Goal: Complete application form

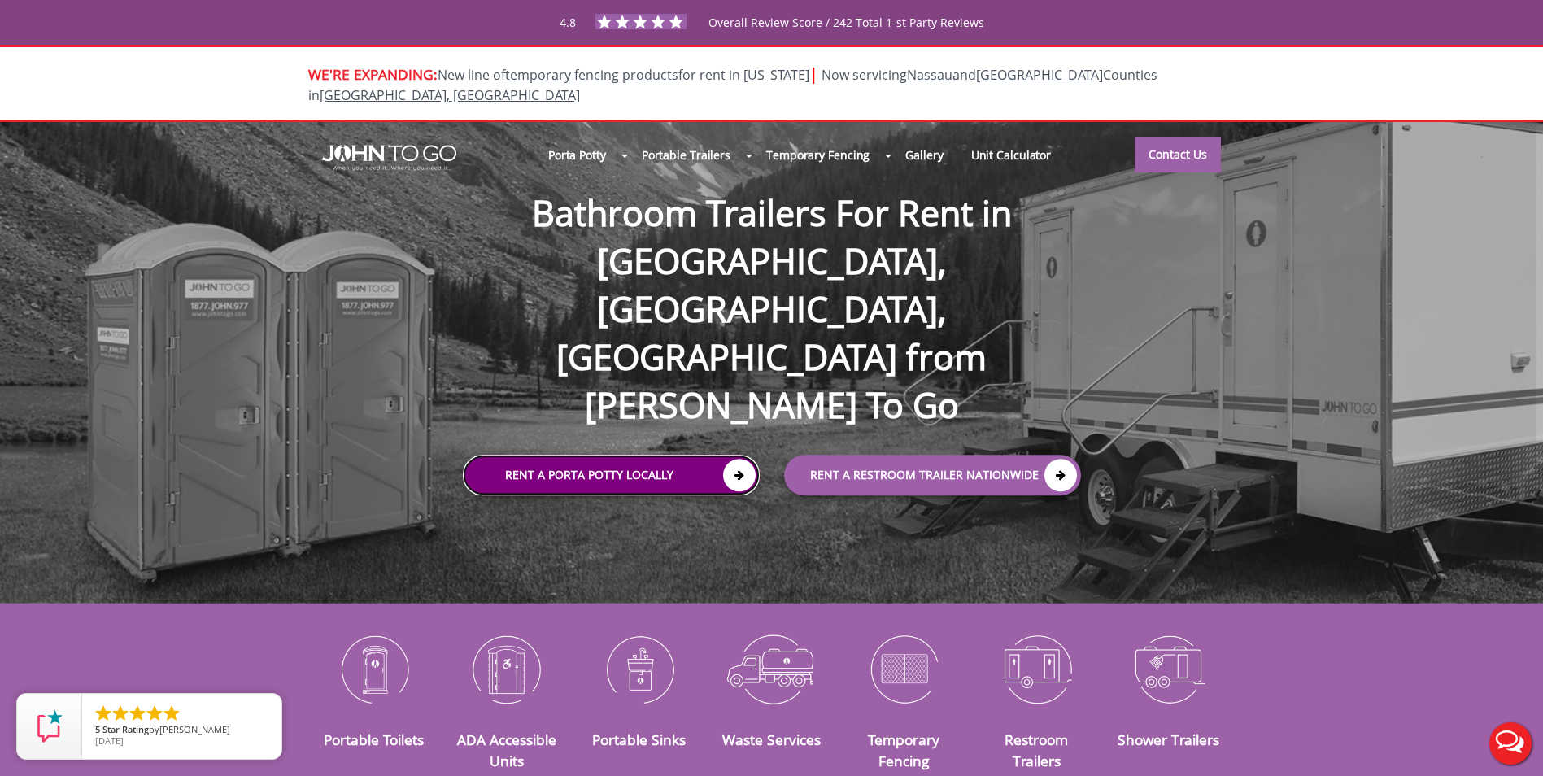
click at [735, 460] on icon at bounding box center [739, 476] width 33 height 33
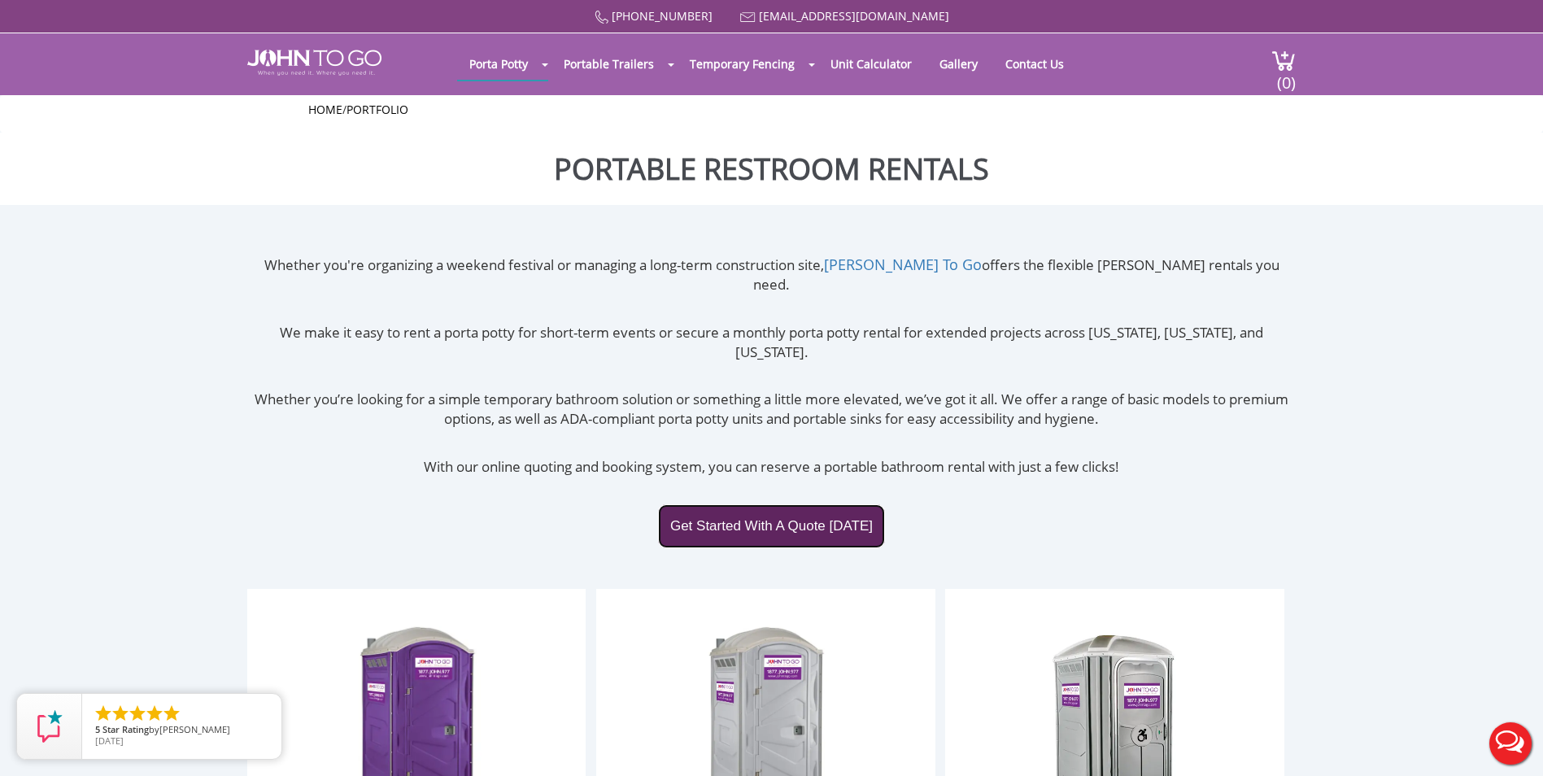
click at [784, 504] on link "Get Started With A Quote Today" at bounding box center [771, 526] width 227 height 44
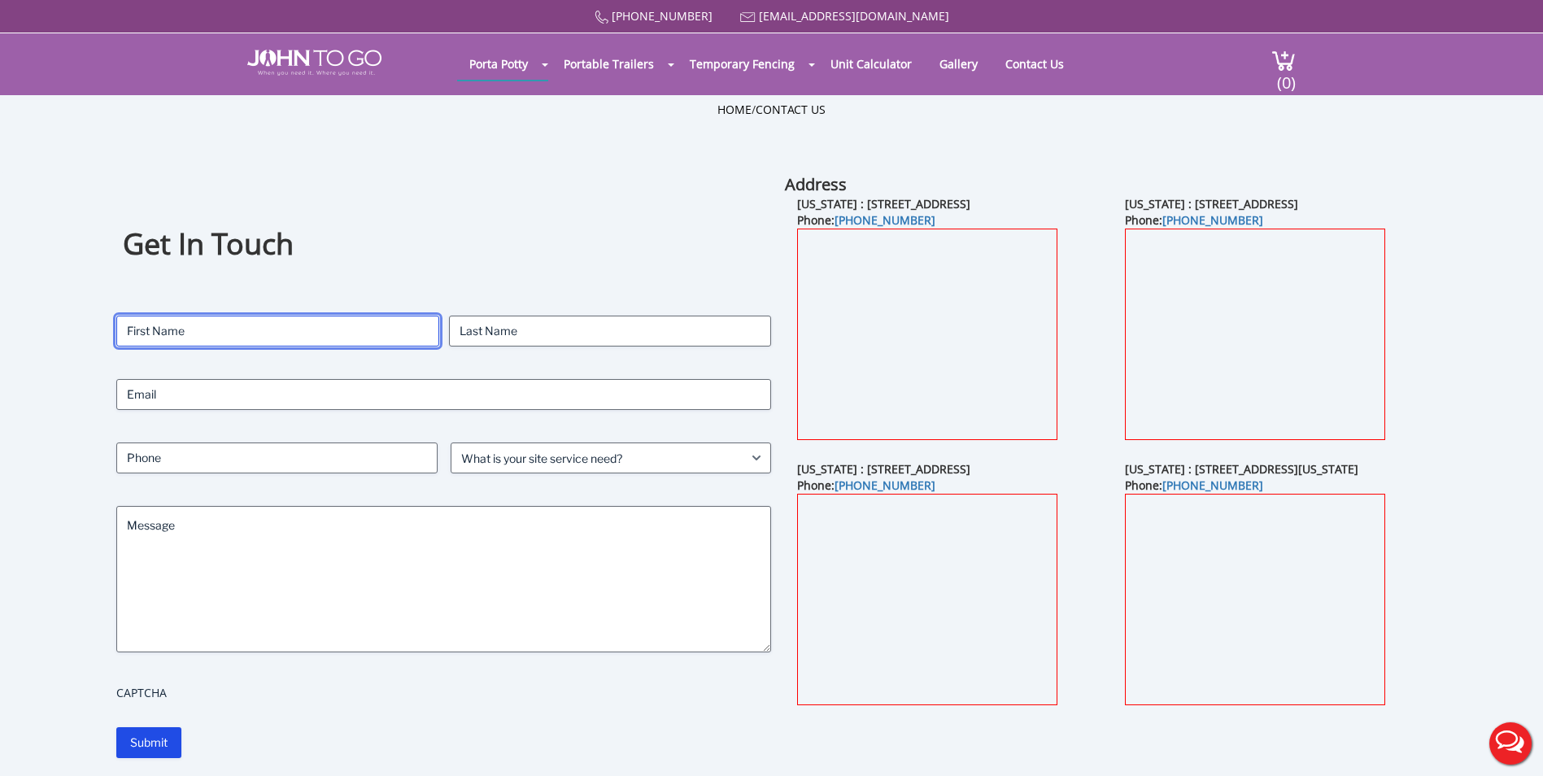
click at [216, 332] on input "First" at bounding box center [277, 331] width 323 height 31
type input "[PERSON_NAME]"
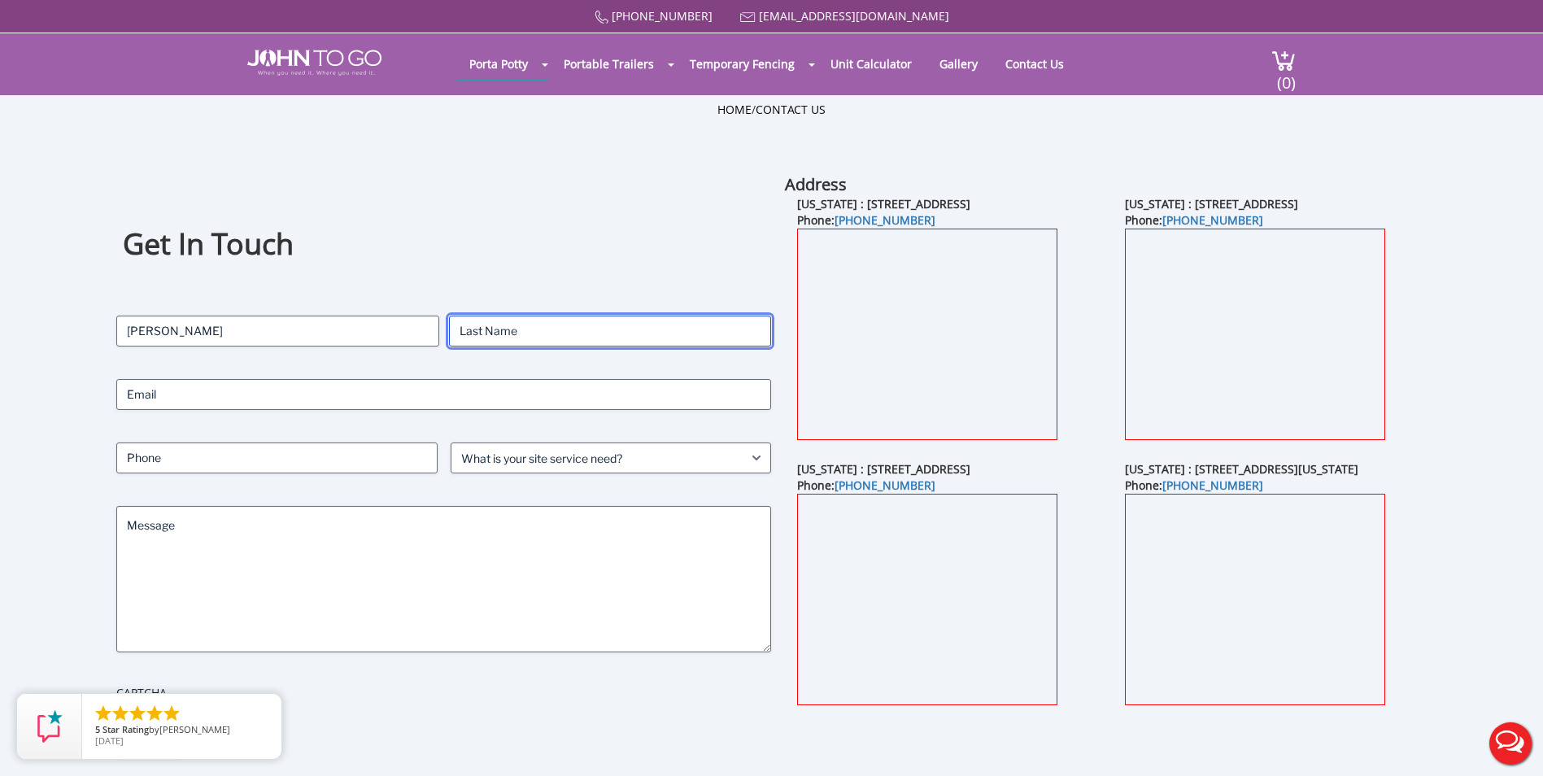
type input "[PERSON_NAME]"
type input "[PERSON_NAME][EMAIL_ADDRESS][DOMAIN_NAME]"
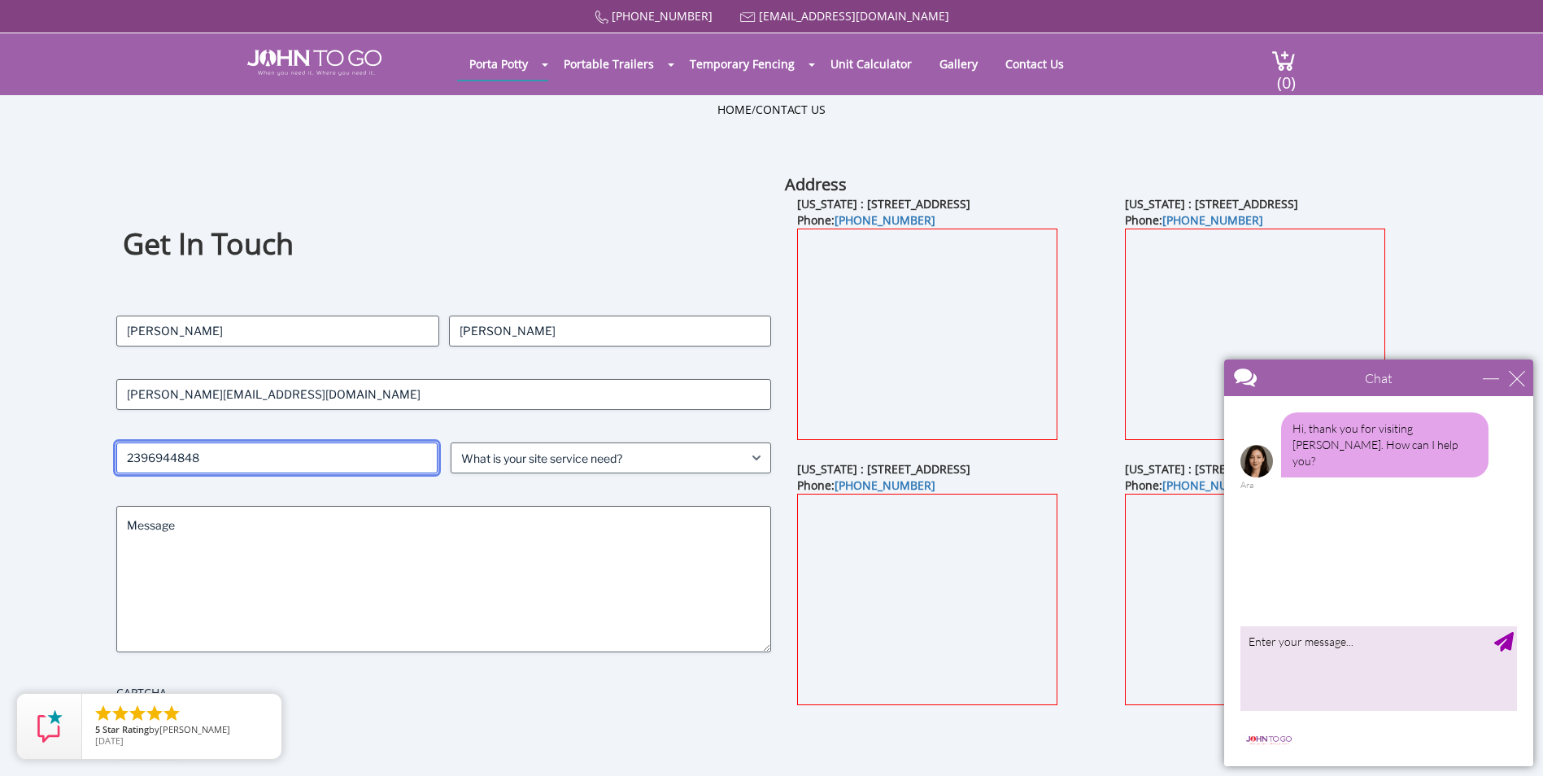
drag, startPoint x: 282, startPoint y: 462, endPoint x: 101, endPoint y: 460, distance: 181.4
click at [101, 460] on div "Get In Touch Contact Name (Required) [PERSON_NAME] First [PERSON_NAME] Last Ema…" at bounding box center [771, 486] width 1389 height 626
type input "2396338547"
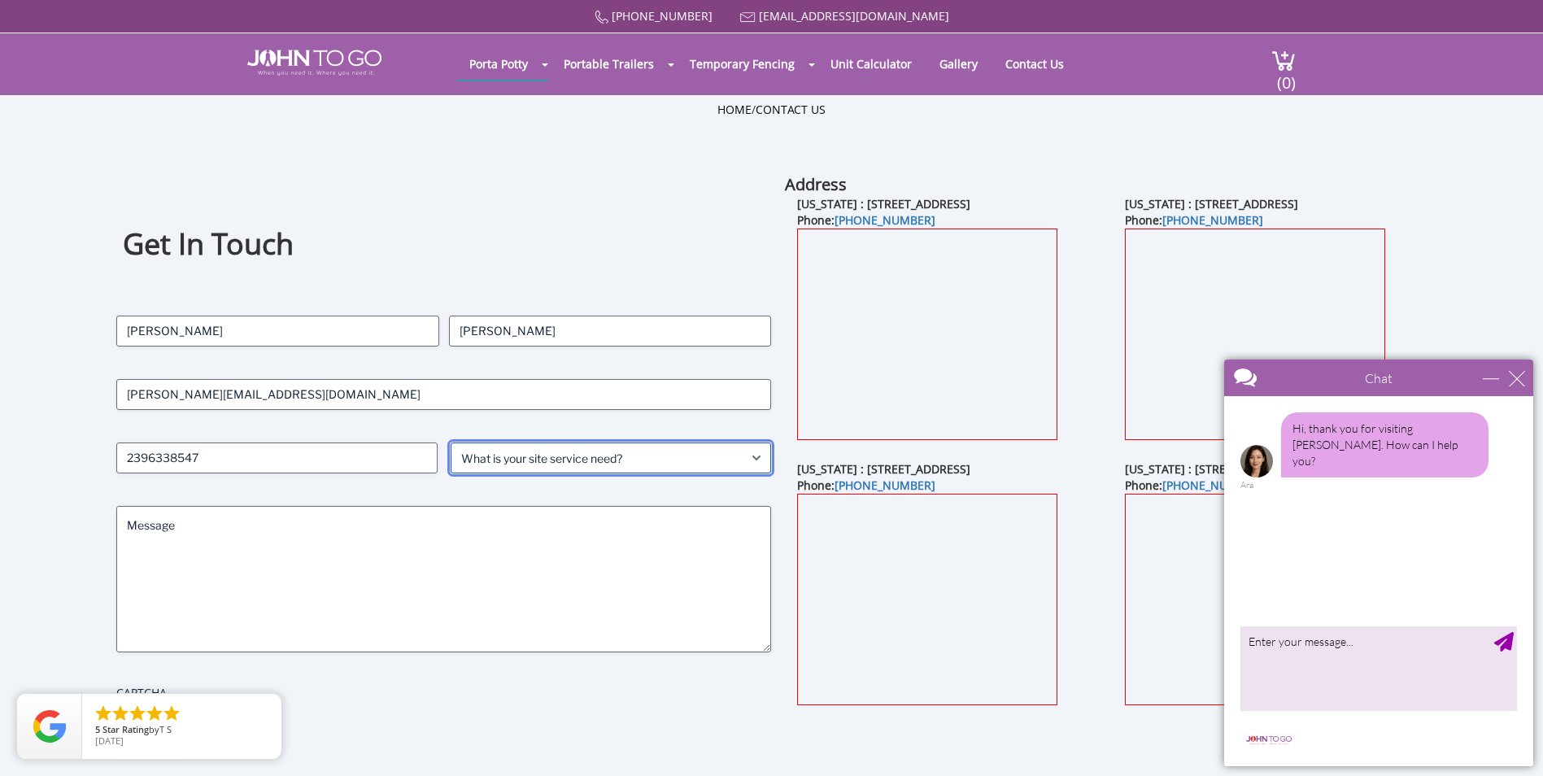
click at [588, 456] on select "What is your site service need? Consumer Construction - Commercial Construction…" at bounding box center [611, 458] width 321 height 31
select select "Construction - Commercial"
click at [451, 443] on select "What is your site service need? Consumer Construction - Commercial Construction…" at bounding box center [611, 458] width 321 height 31
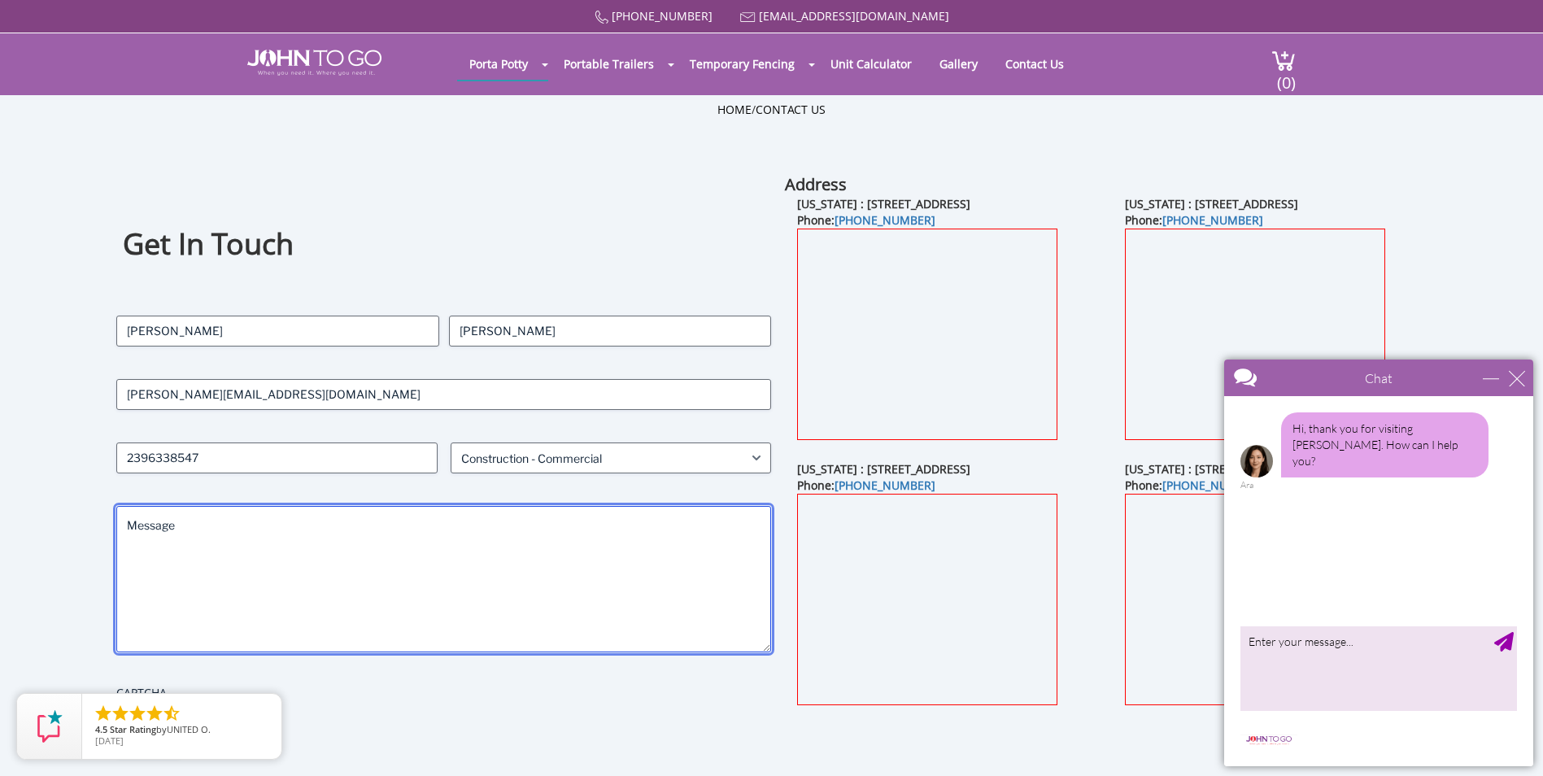
click at [277, 565] on textarea "Message" at bounding box center [443, 579] width 655 height 146
click at [561, 529] on textarea "We are looking to have a porta potty delivered to [GEOGRAPHIC_DATA], [US_STATE]…" at bounding box center [443, 579] width 655 height 146
drag, startPoint x: 2625, startPoint y: 731, endPoint x: 1403, endPoint y: 591, distance: 1230.0
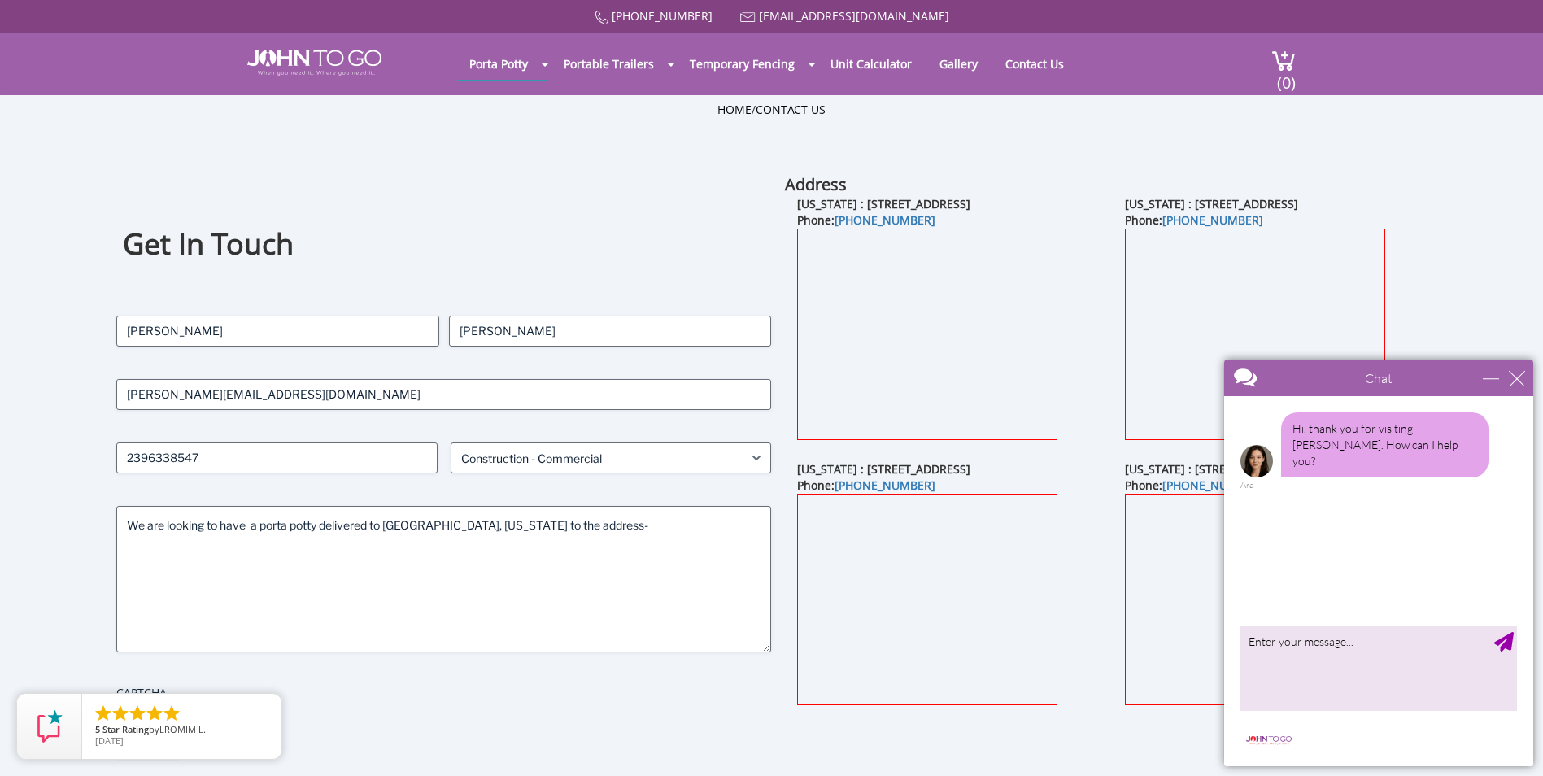
click at [1516, 387] on div "Chat" at bounding box center [1378, 378] width 309 height 37
click at [1517, 375] on div "close" at bounding box center [1517, 378] width 16 height 16
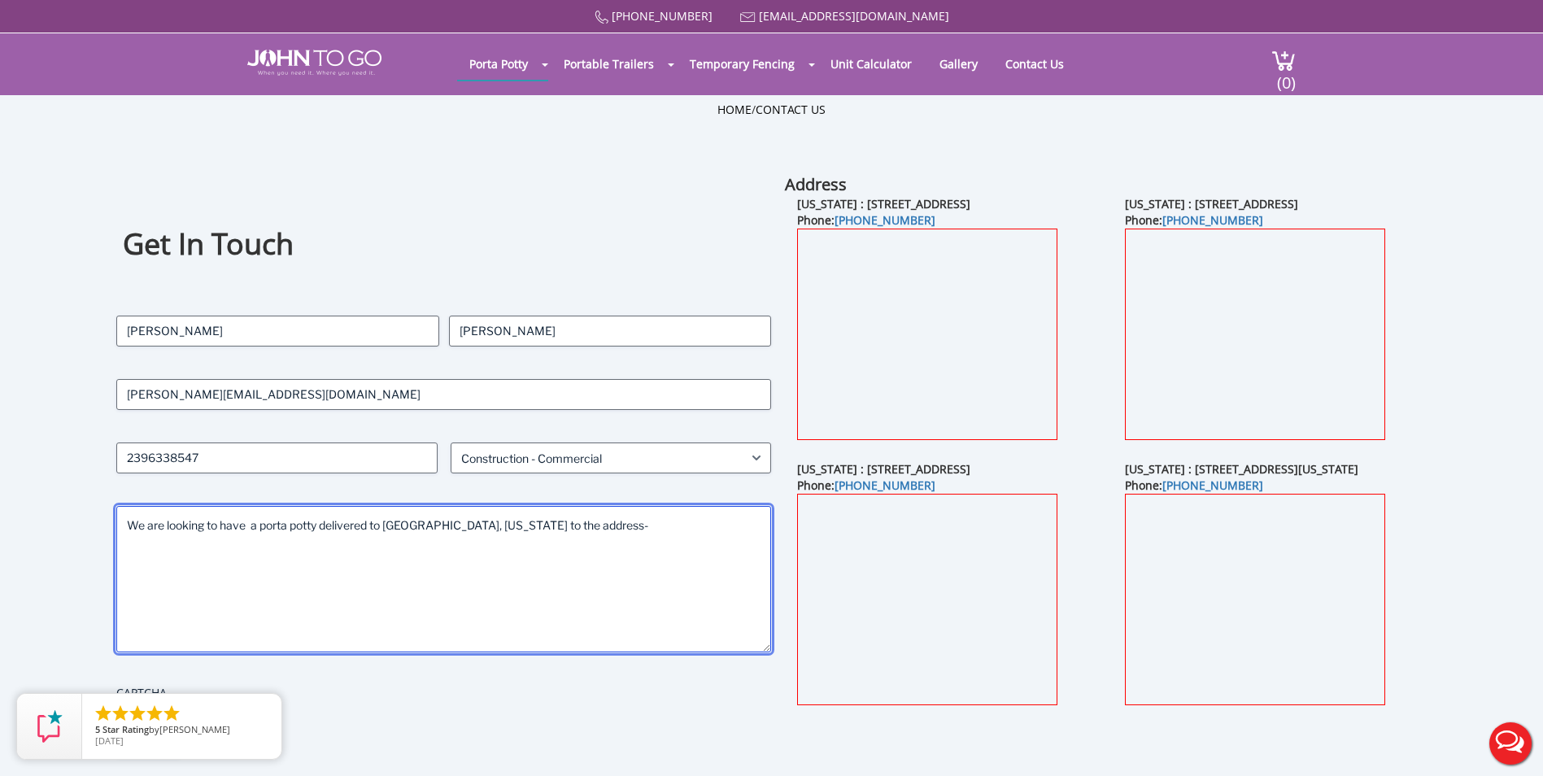
paste textarea "[STREET_ADDRESS][US_STATE][PERSON_NAME]"
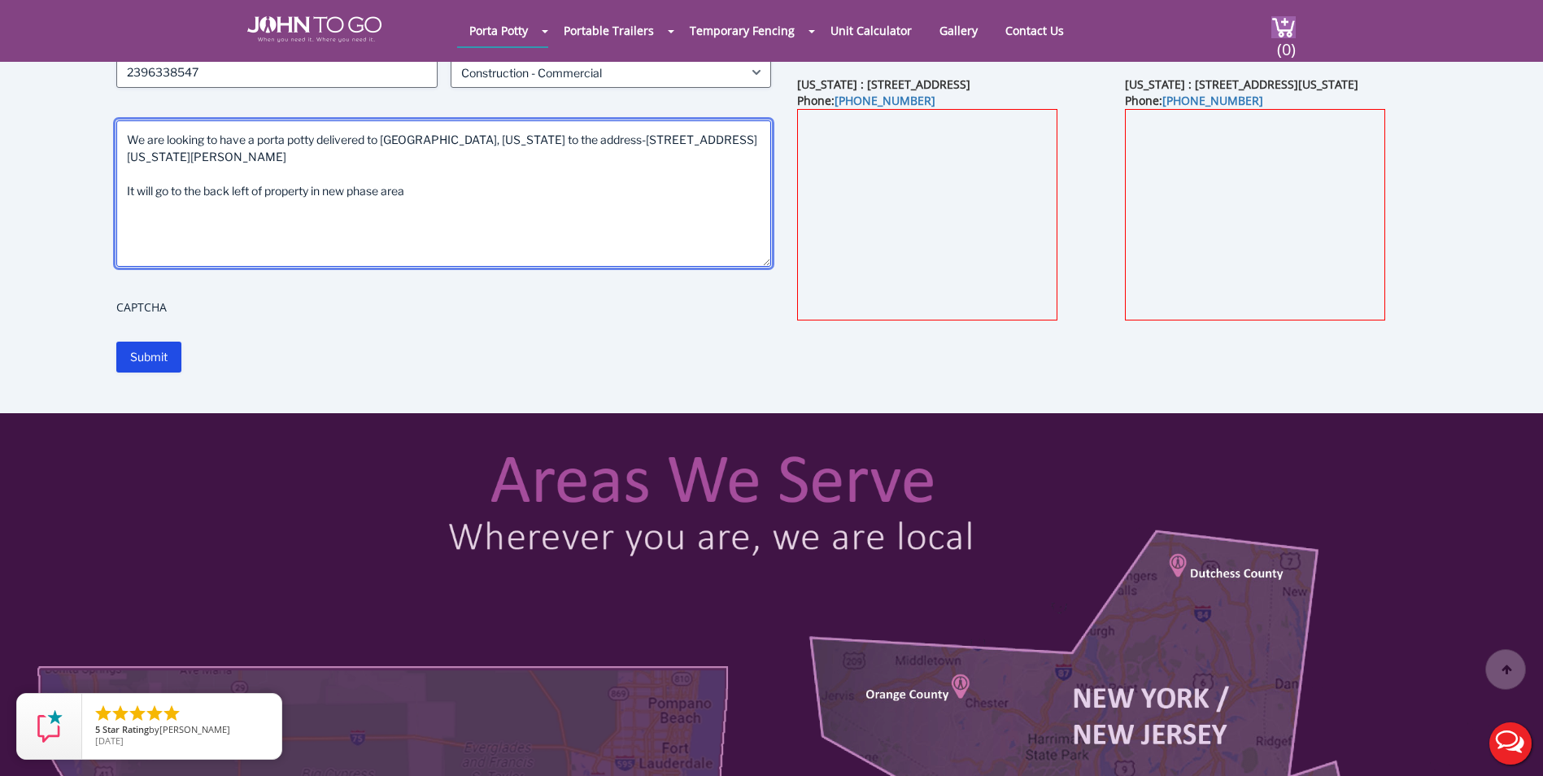
scroll to position [325, 0]
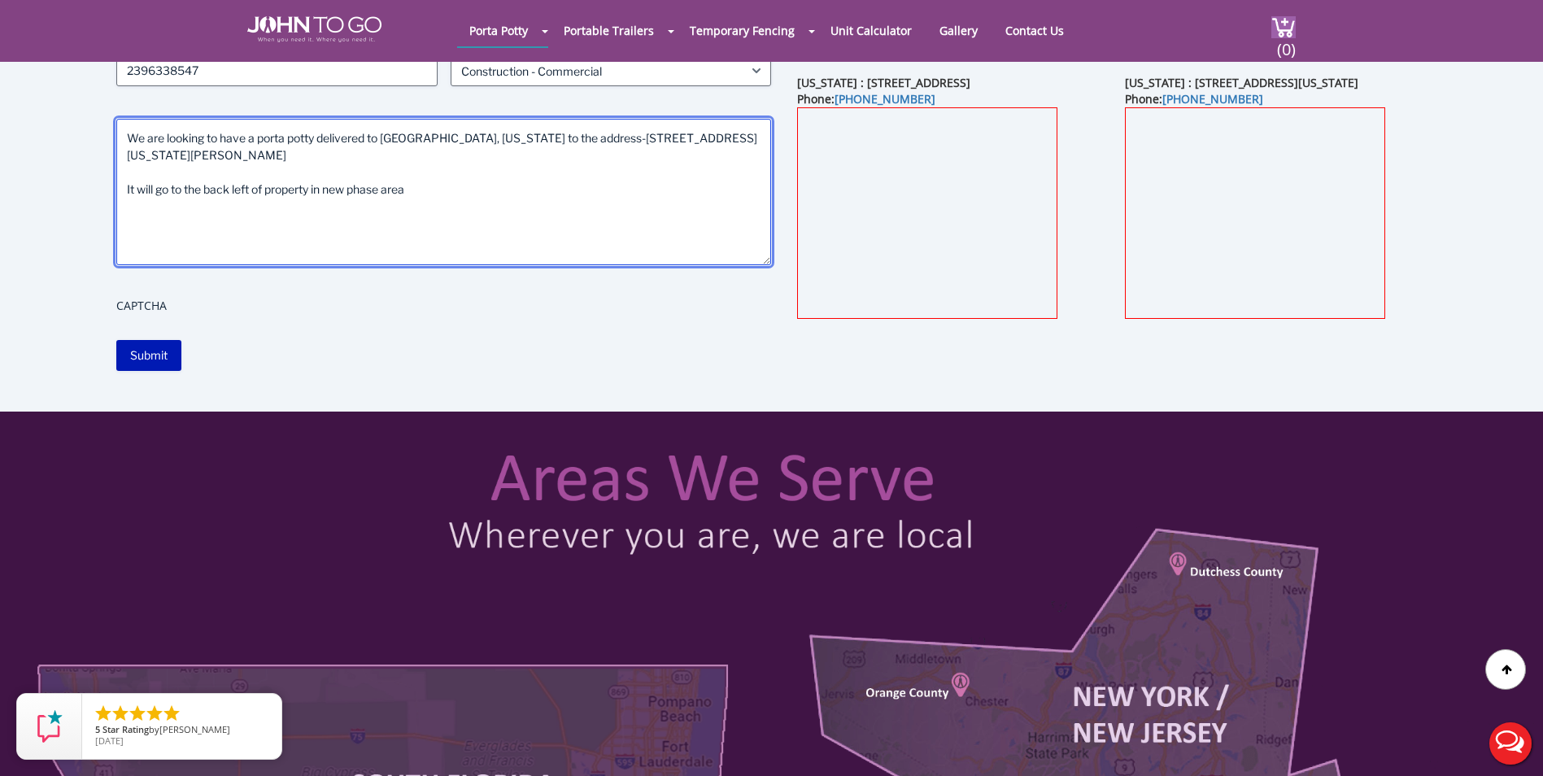
type textarea "We are looking to have a porta potty delivered to [GEOGRAPHIC_DATA], [US_STATE]…"
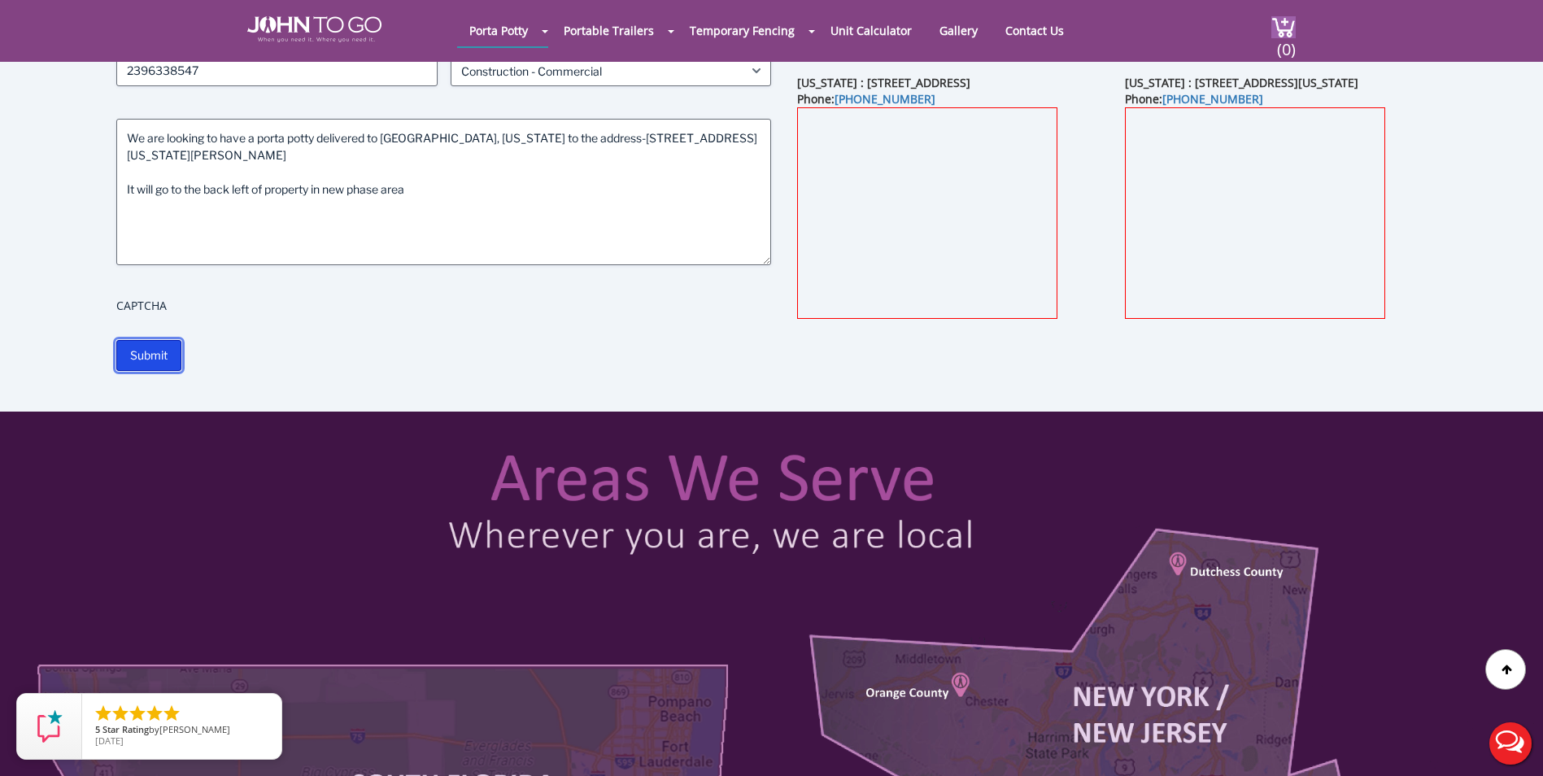
click at [162, 353] on input "Submit" at bounding box center [148, 355] width 65 height 31
